Goal: Go to known website: Access a specific website the user already knows

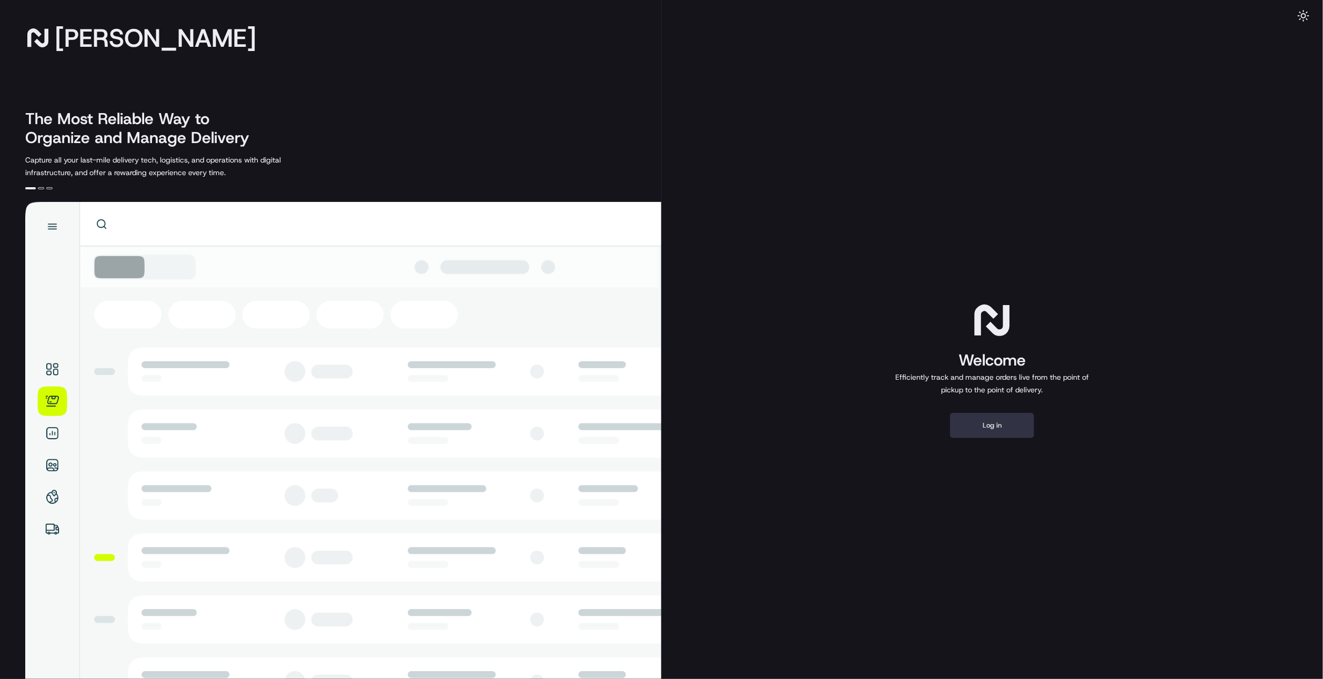
click at [1000, 426] on button "Log in" at bounding box center [992, 425] width 84 height 25
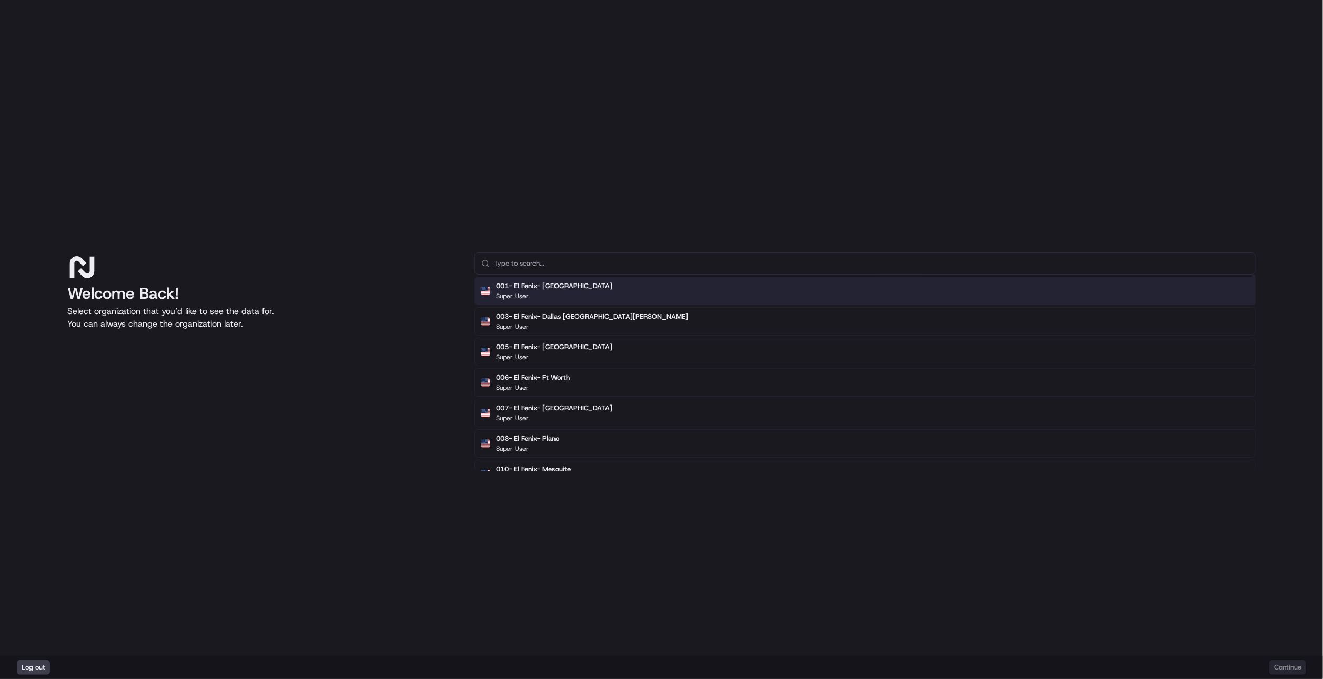
click at [578, 254] on input "text" at bounding box center [871, 263] width 755 height 21
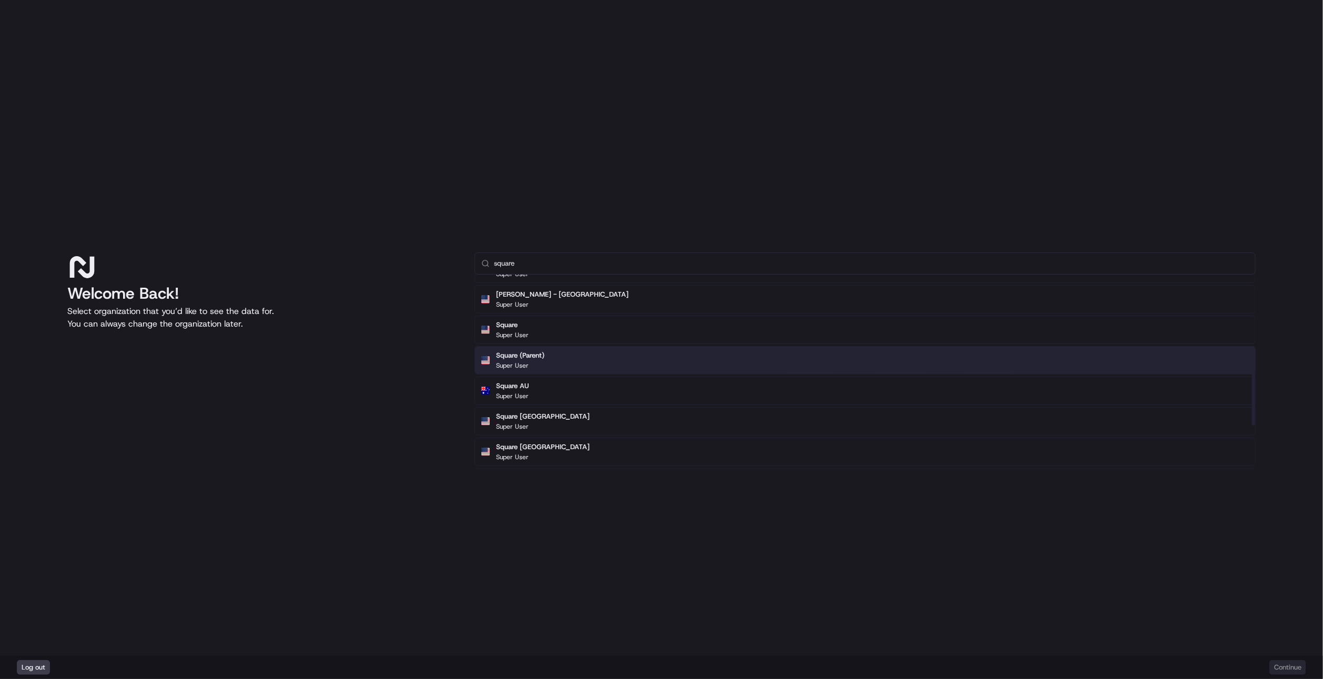
scroll to position [237, 0]
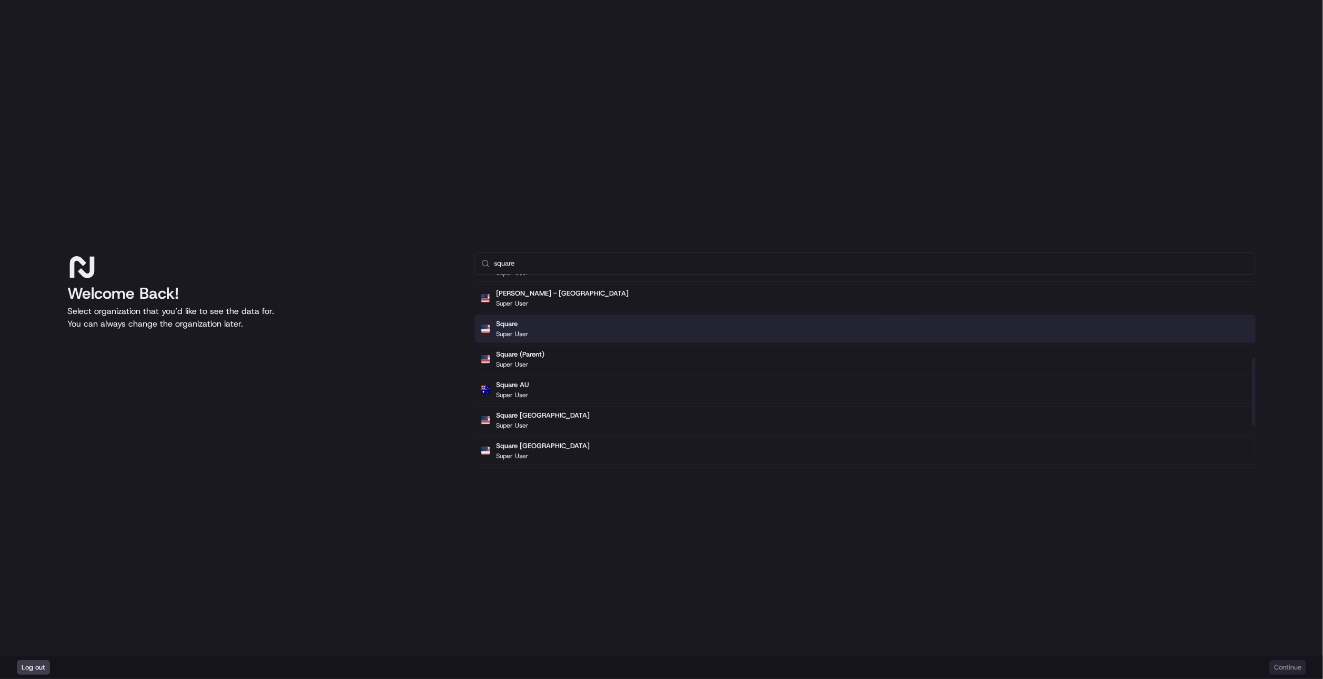
type input "square"
click at [563, 338] on div "Square Super User" at bounding box center [865, 329] width 781 height 28
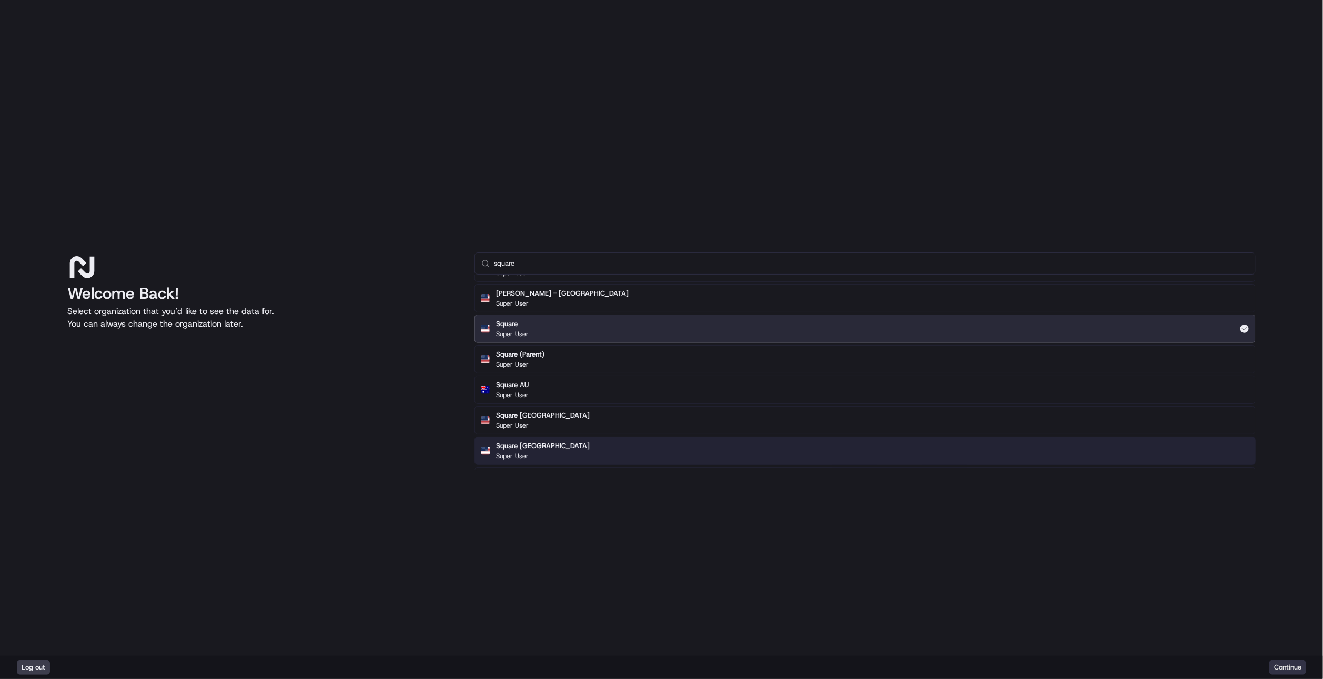
click at [1282, 670] on button "Continue" at bounding box center [1288, 667] width 37 height 15
